Goal: Find specific page/section: Find specific page/section

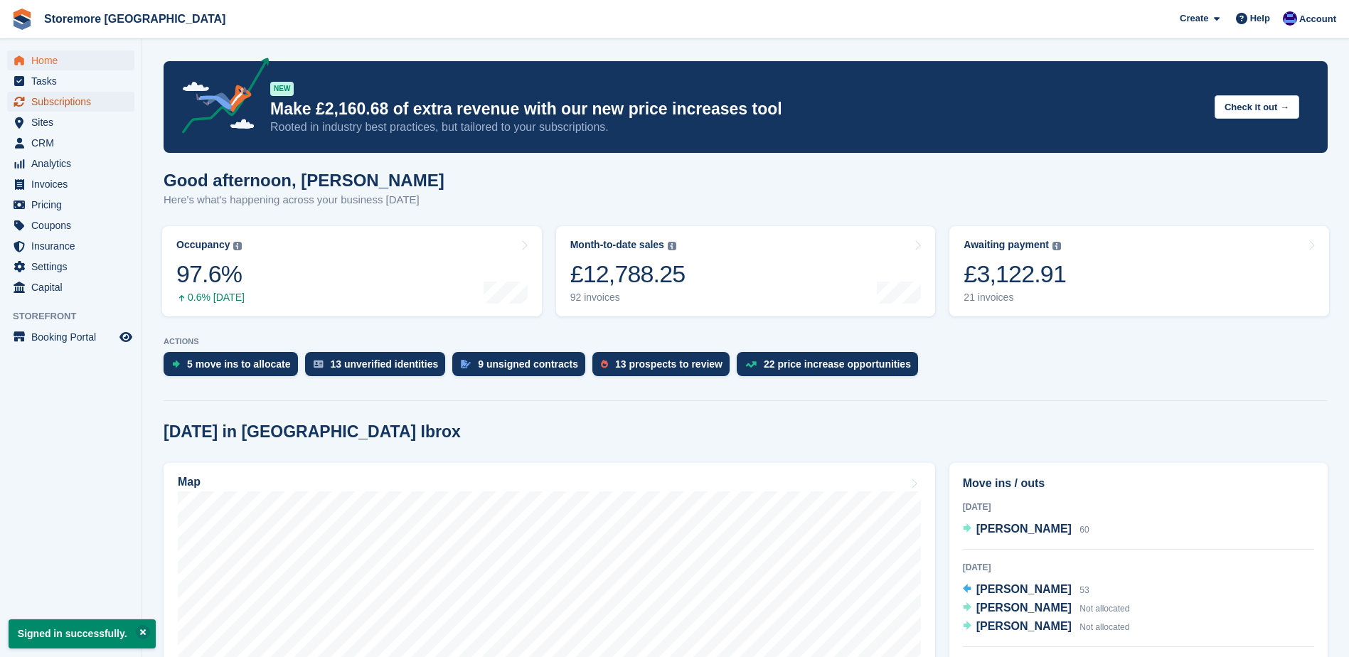
click at [90, 106] on span "Subscriptions" at bounding box center [73, 102] width 85 height 20
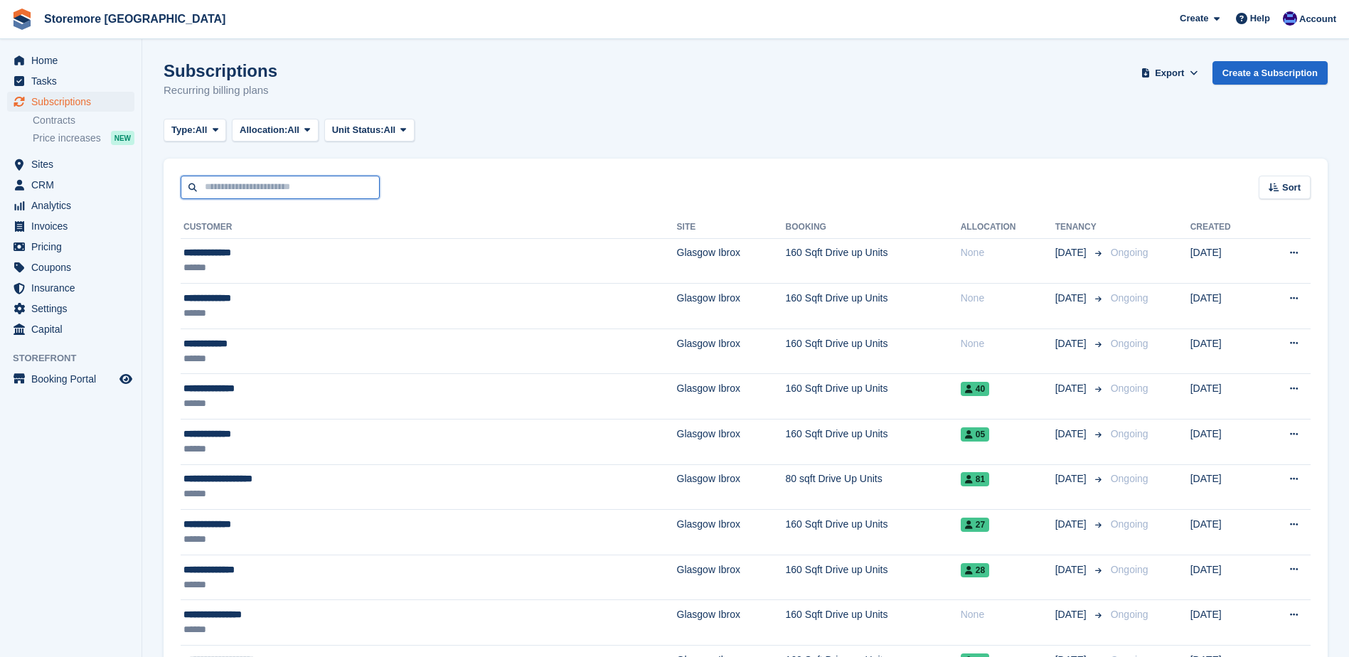
click at [244, 186] on input "text" at bounding box center [280, 187] width 199 height 23
click at [623, 176] on div "Sort Sort by Customer name Date created Move in date Move out date Created (old…" at bounding box center [746, 179] width 1164 height 41
click at [593, 70] on div "Subscriptions Recurring billing plans Export Export Subscriptions Export a CSV …" at bounding box center [746, 88] width 1164 height 55
click at [80, 66] on span "Home" at bounding box center [73, 60] width 85 height 20
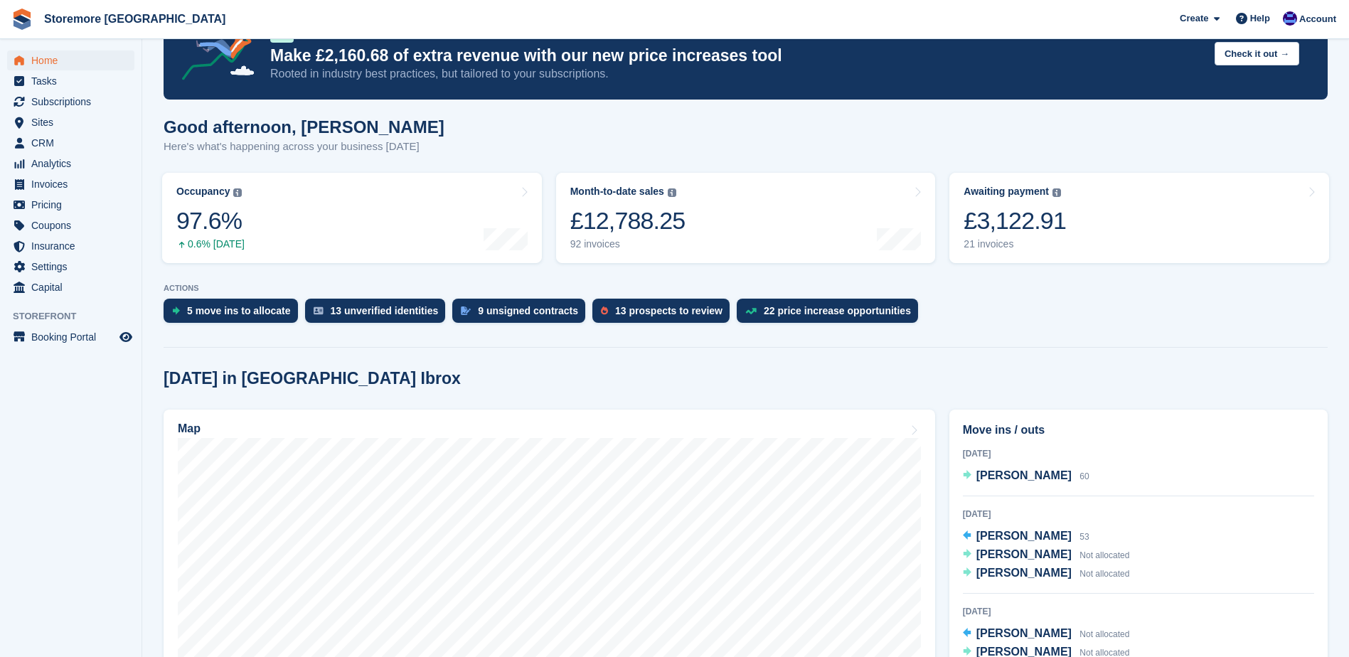
scroll to position [142, 0]
